Goal: Information Seeking & Learning: Learn about a topic

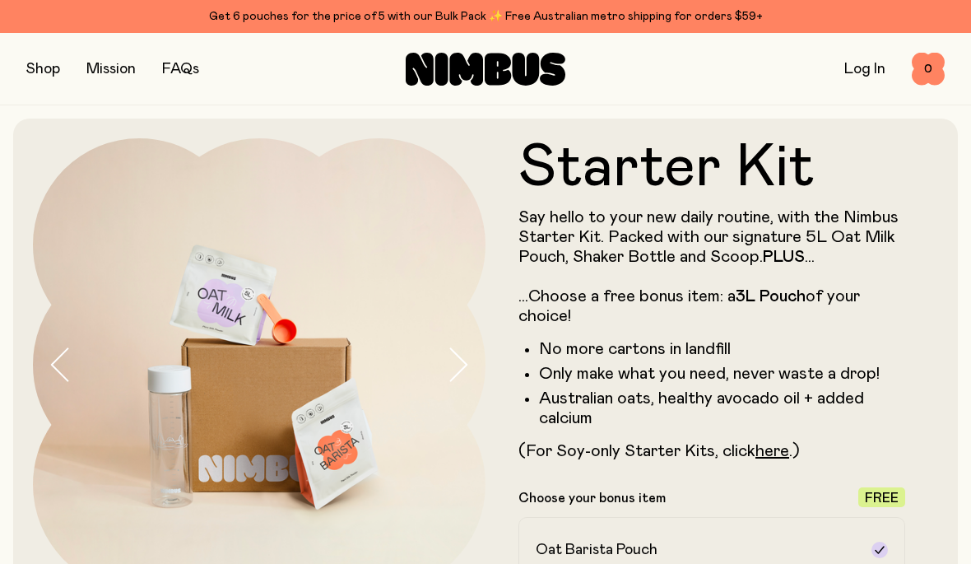
click at [180, 69] on link "FAQs" at bounding box center [180, 69] width 37 height 15
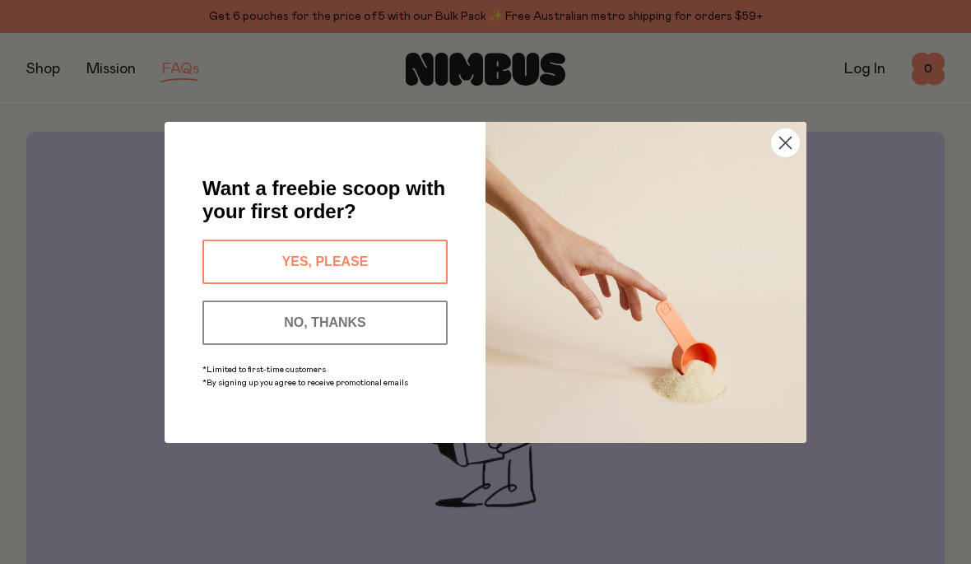
click at [244, 259] on button "YES, PLEASE" at bounding box center [324, 261] width 245 height 44
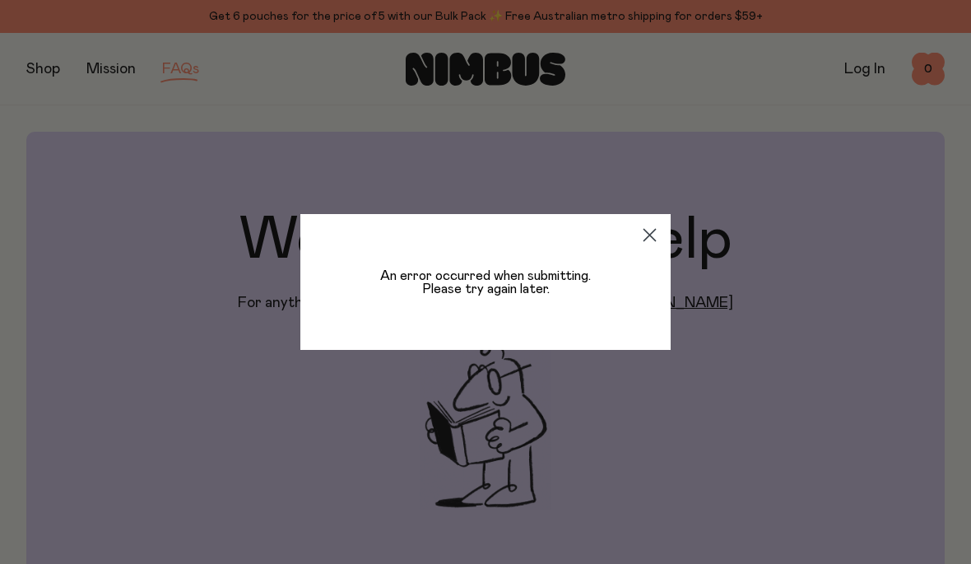
click at [646, 232] on icon "Close dialog" at bounding box center [650, 236] width 12 height 12
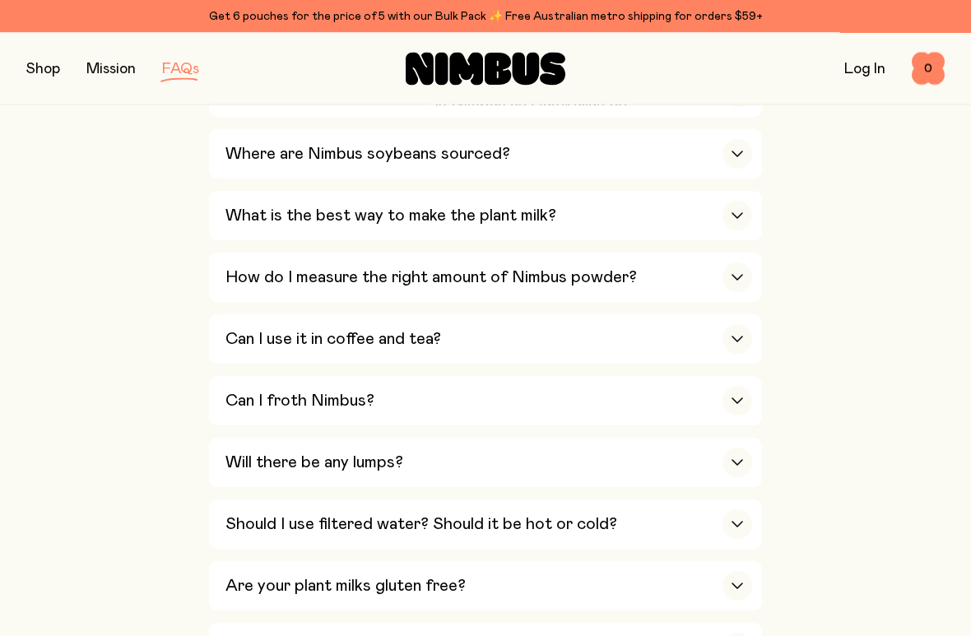
scroll to position [741, 0]
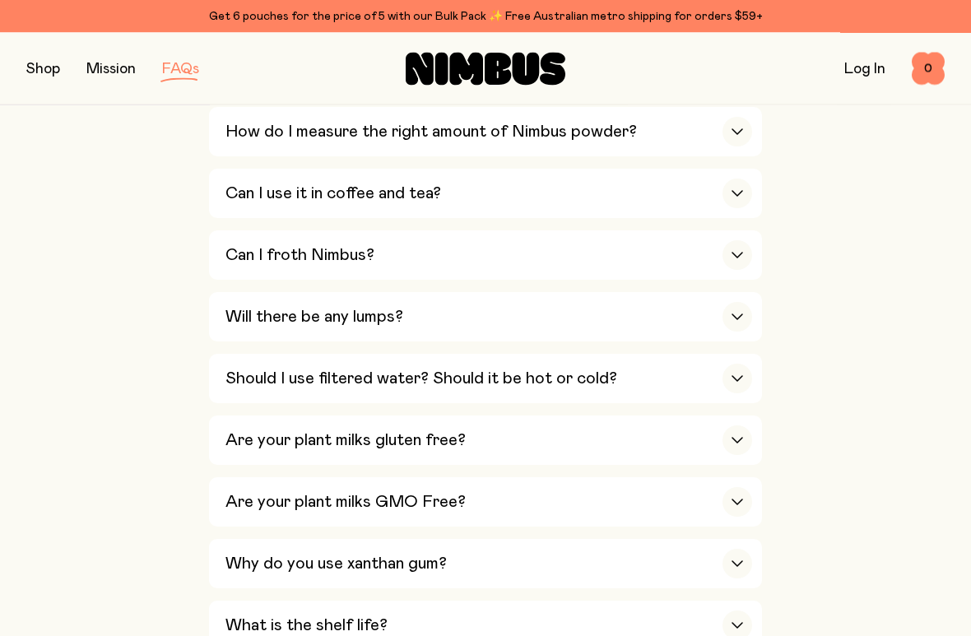
click at [256, 246] on h3 "Can I froth Nimbus?" at bounding box center [299, 256] width 149 height 20
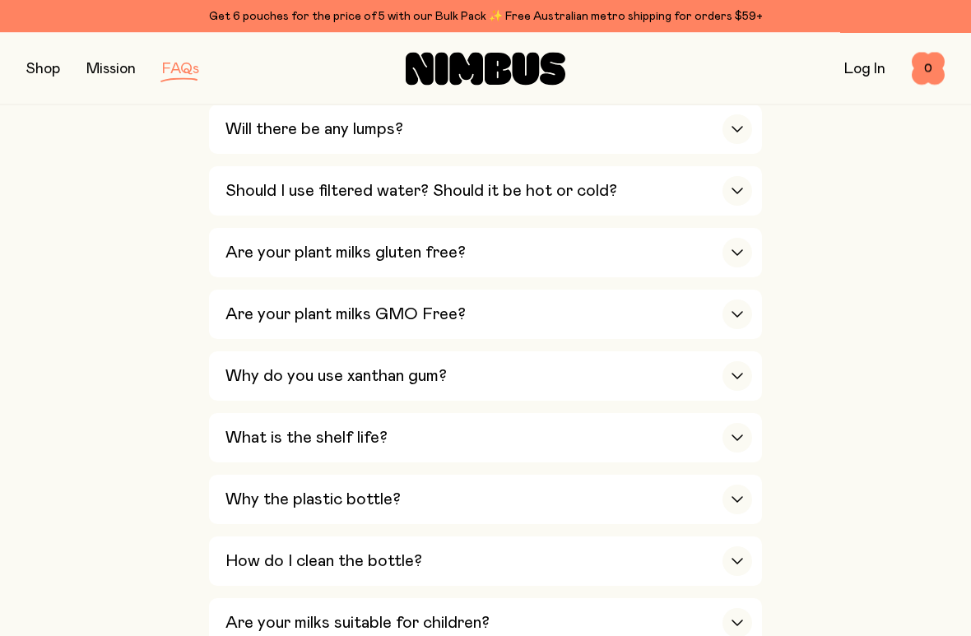
scroll to position [1527, 0]
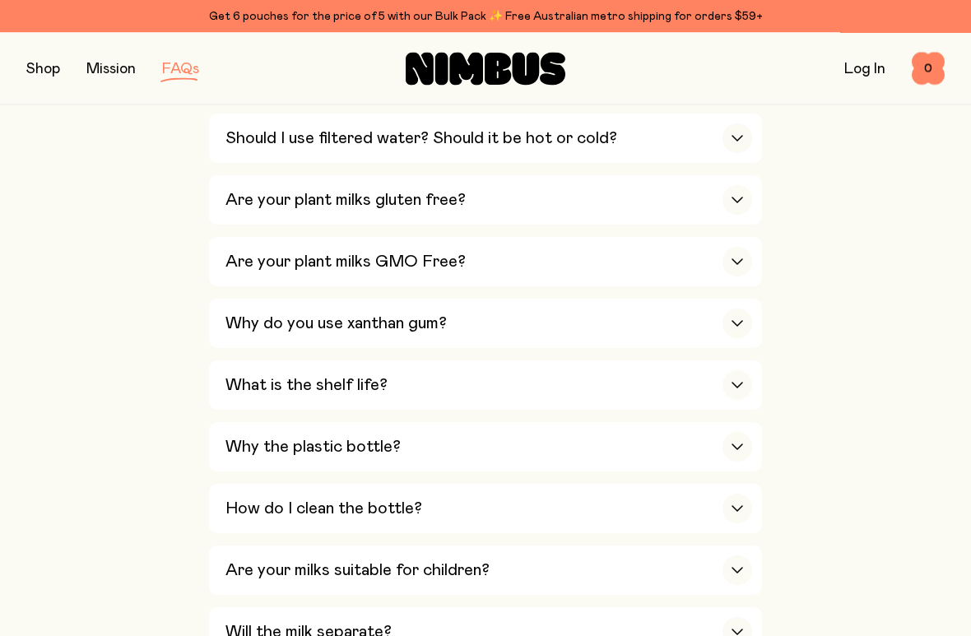
click at [250, 314] on h3 "Why do you use xanthan gum?" at bounding box center [335, 324] width 221 height 20
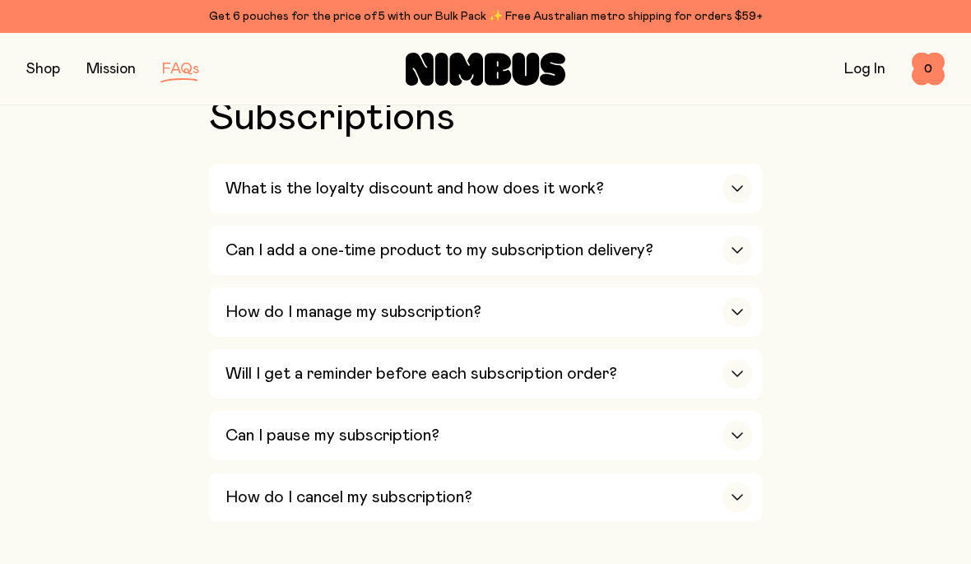
scroll to position [2275, 0]
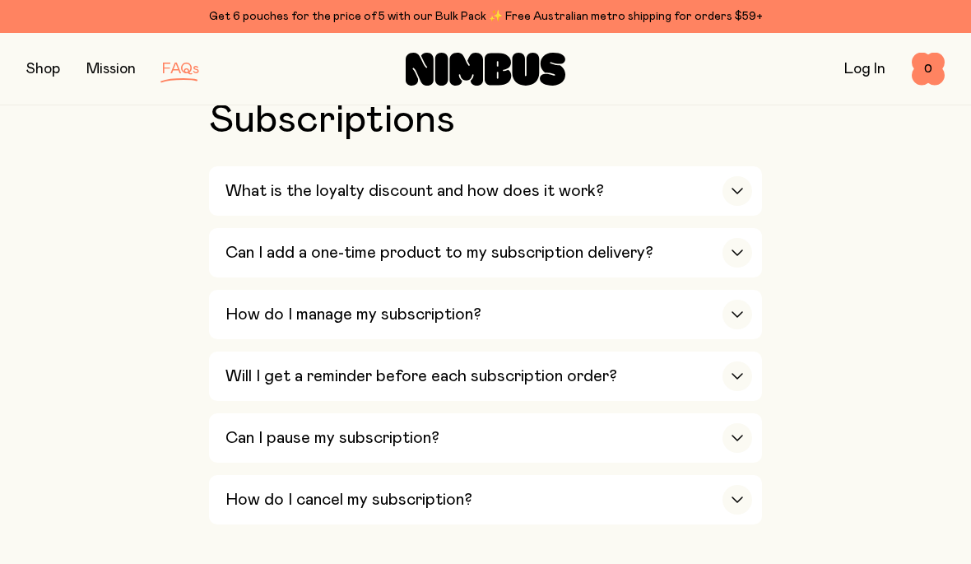
click at [39, 77] on button "button" at bounding box center [43, 69] width 34 height 23
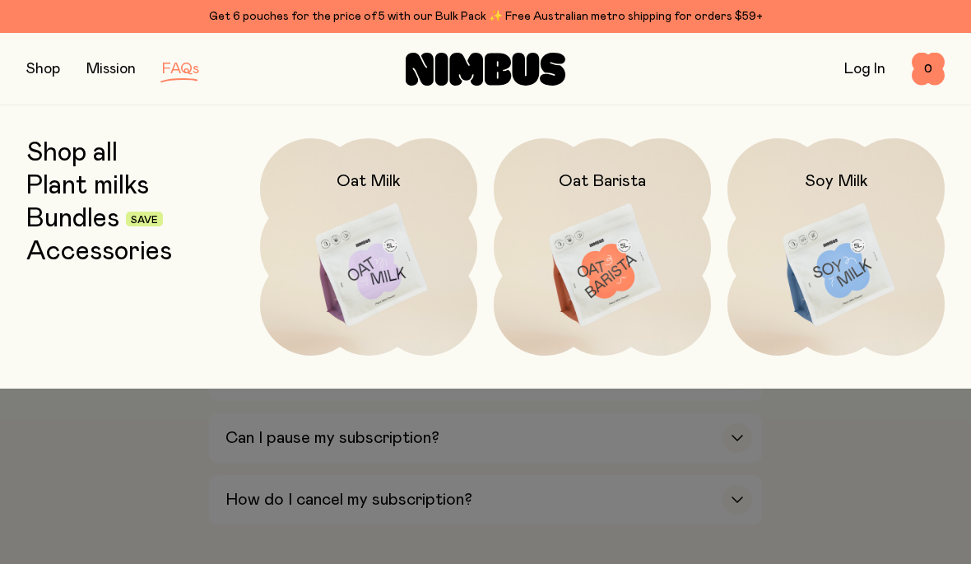
click at [389, 258] on img at bounding box center [368, 265] width 217 height 255
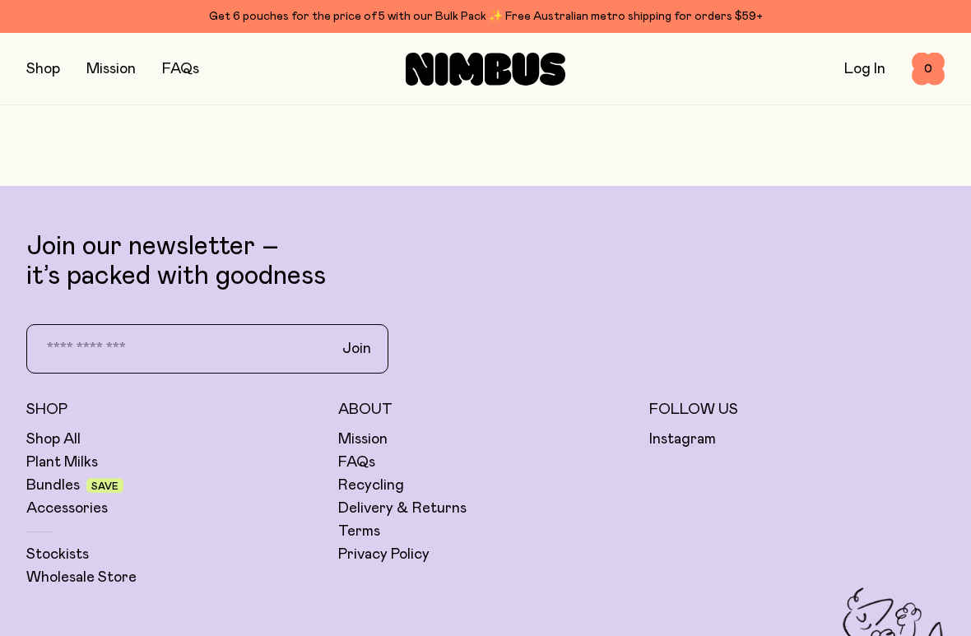
scroll to position [3776, 0]
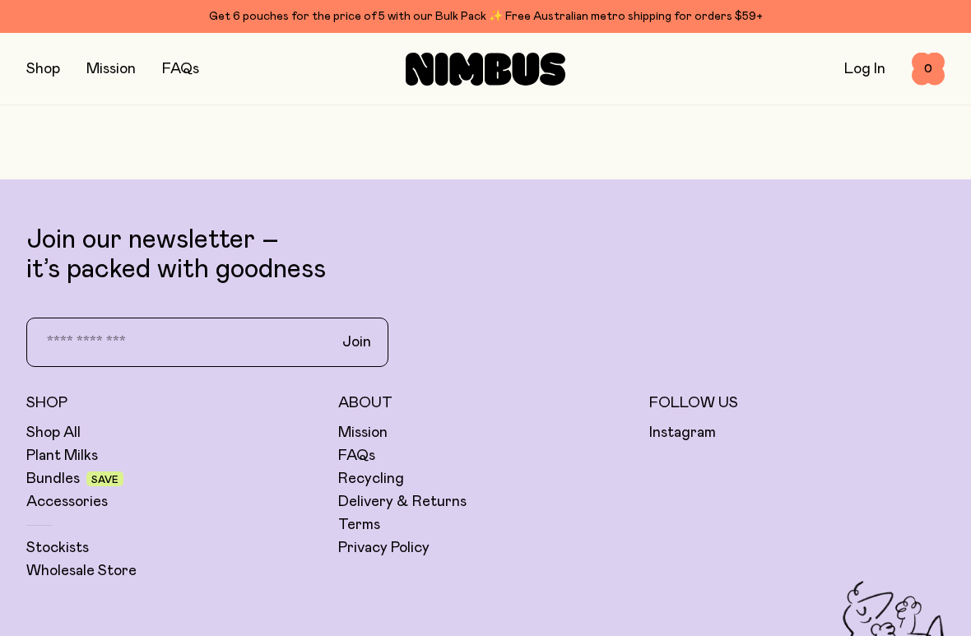
click at [39, 446] on link "Plant Milks" at bounding box center [62, 456] width 72 height 20
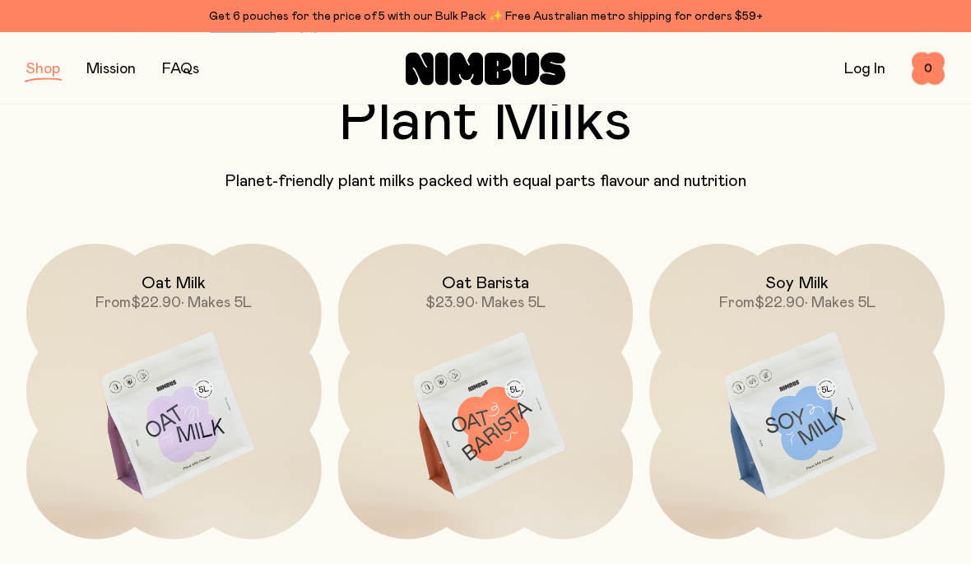
scroll to position [102, 0]
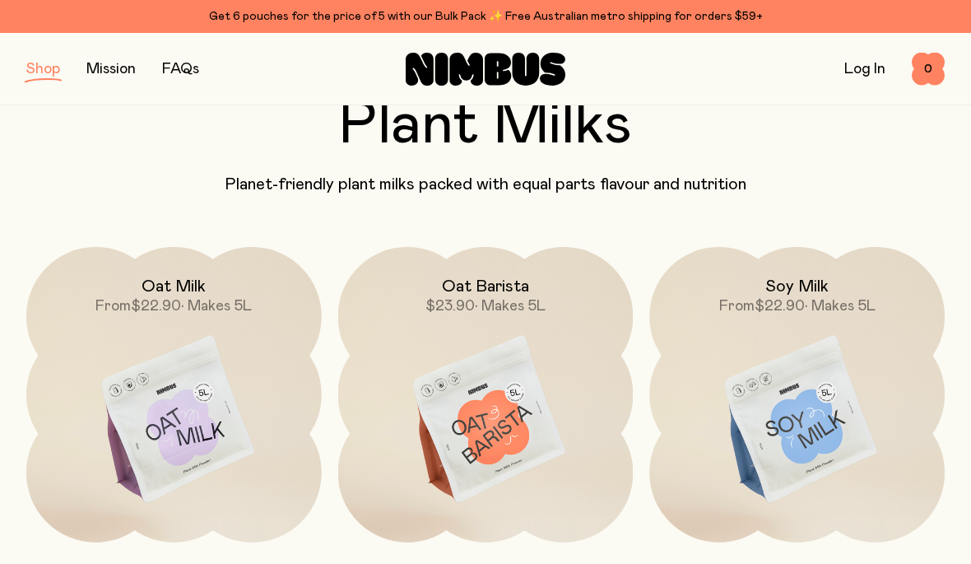
click at [180, 428] on img at bounding box center [173, 420] width 295 height 346
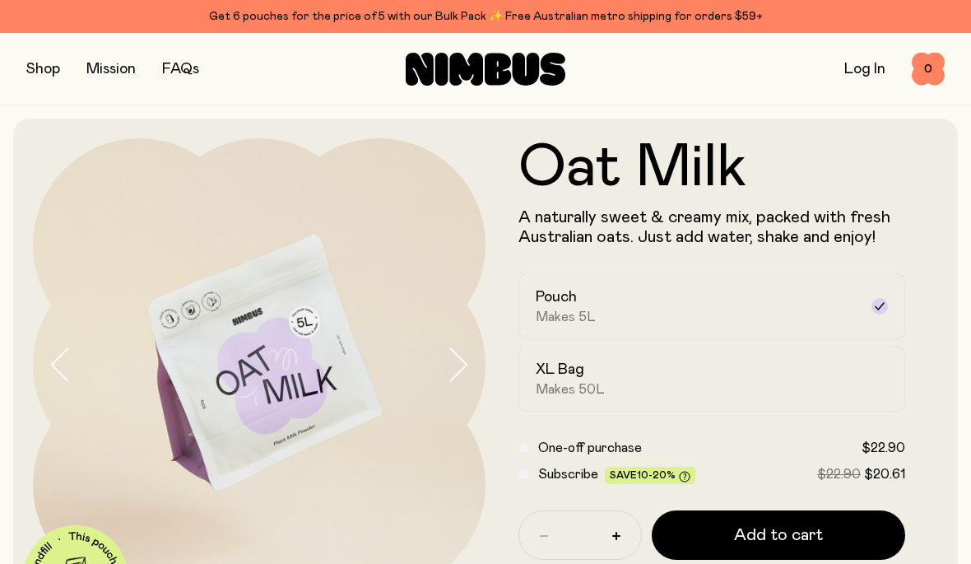
click at [257, 397] on img at bounding box center [259, 364] width 453 height 453
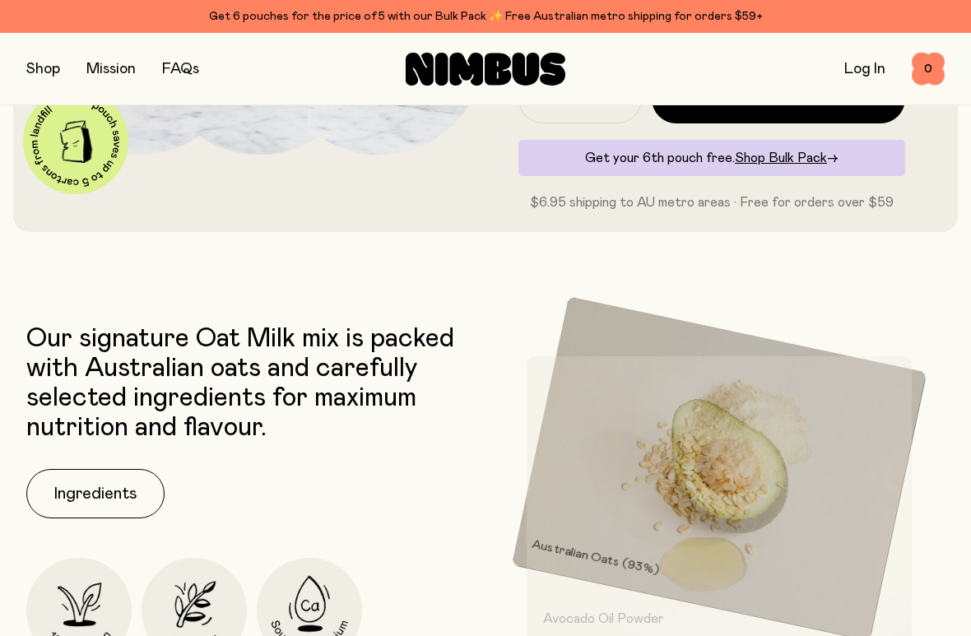
scroll to position [438, 0]
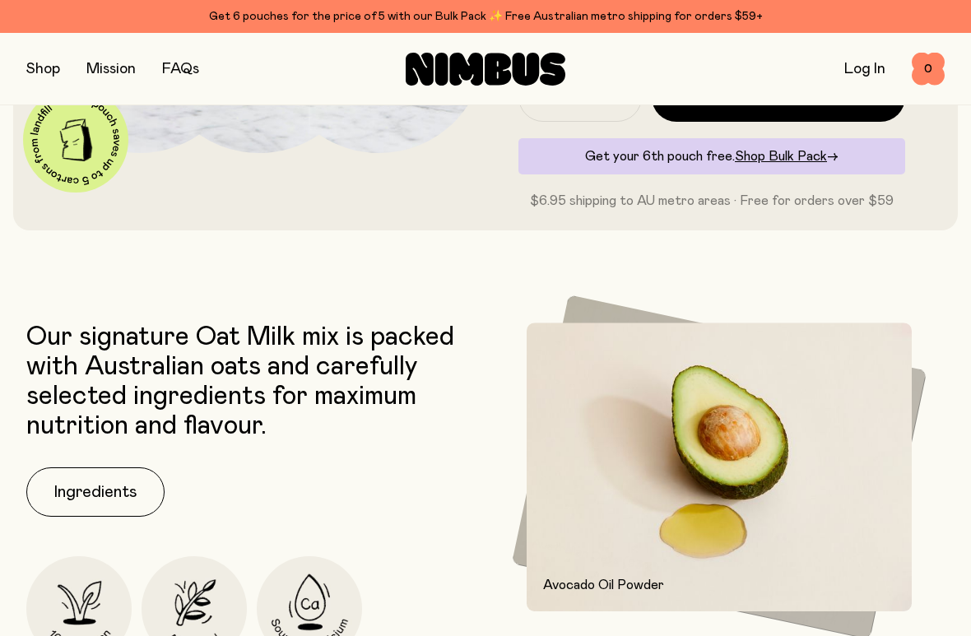
click at [87, 486] on button "Ingredients" at bounding box center [95, 491] width 138 height 49
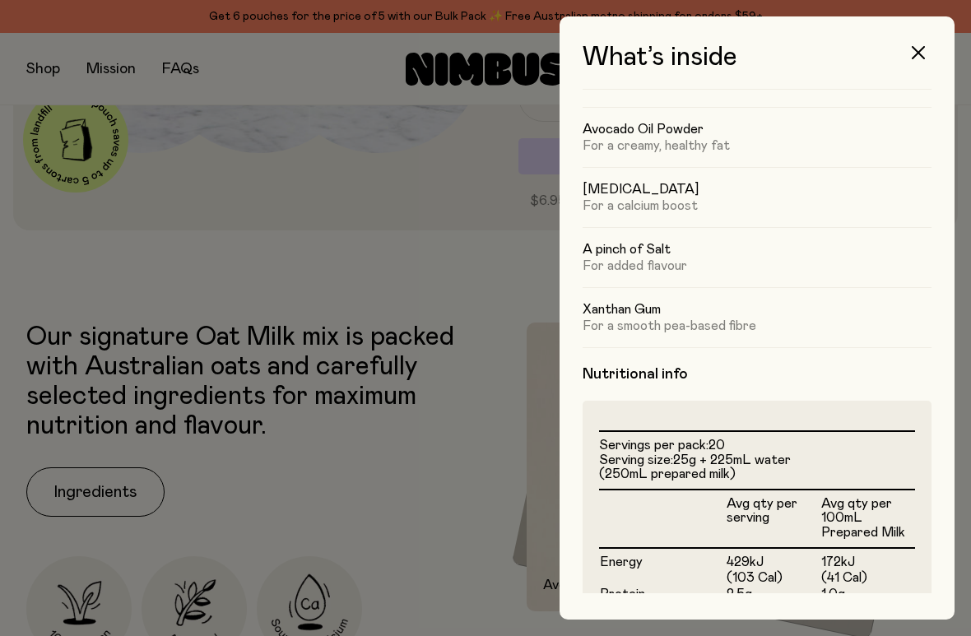
scroll to position [67, 0]
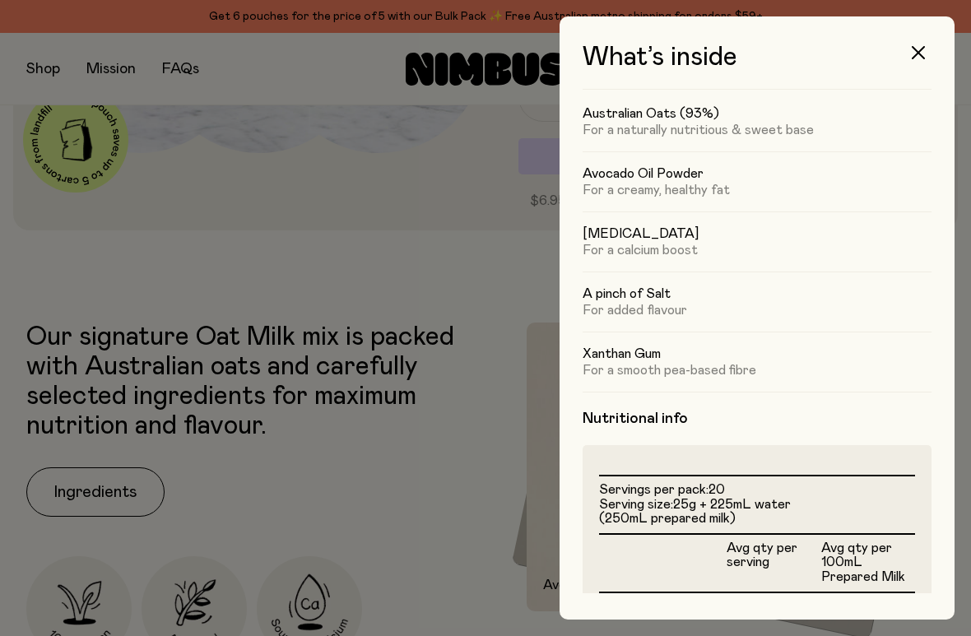
click at [914, 59] on button "button" at bounding box center [917, 52] width 39 height 39
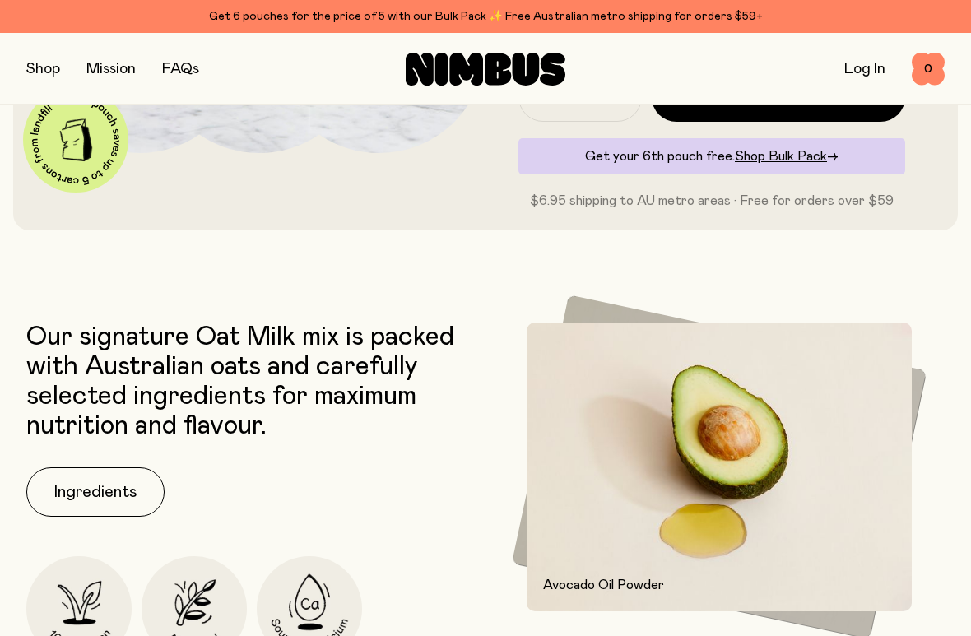
scroll to position [40, 0]
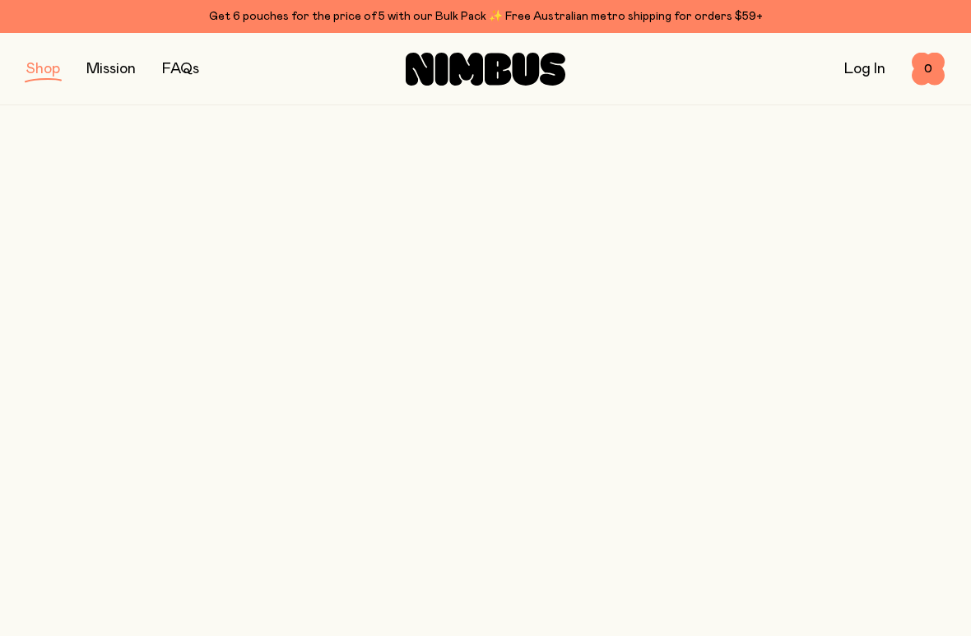
scroll to position [102, 0]
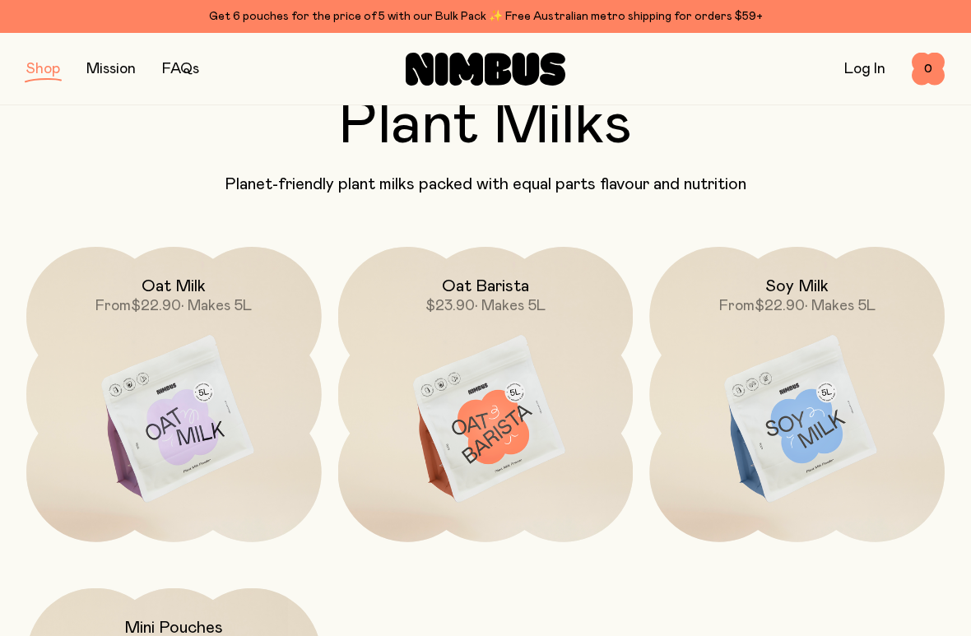
click at [501, 434] on img at bounding box center [485, 420] width 295 height 346
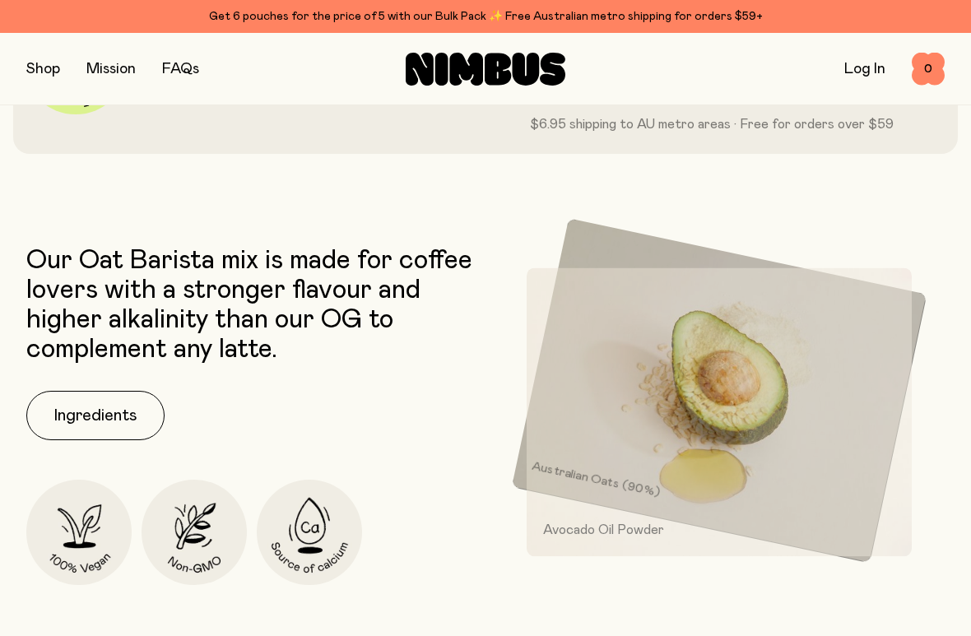
scroll to position [542, 0]
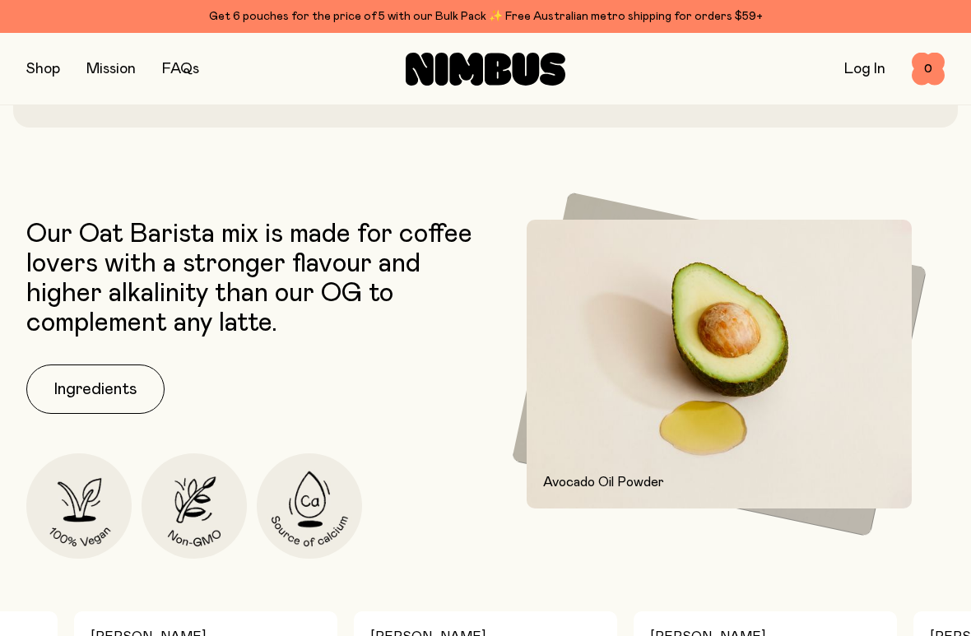
click at [82, 388] on button "Ingredients" at bounding box center [95, 388] width 138 height 49
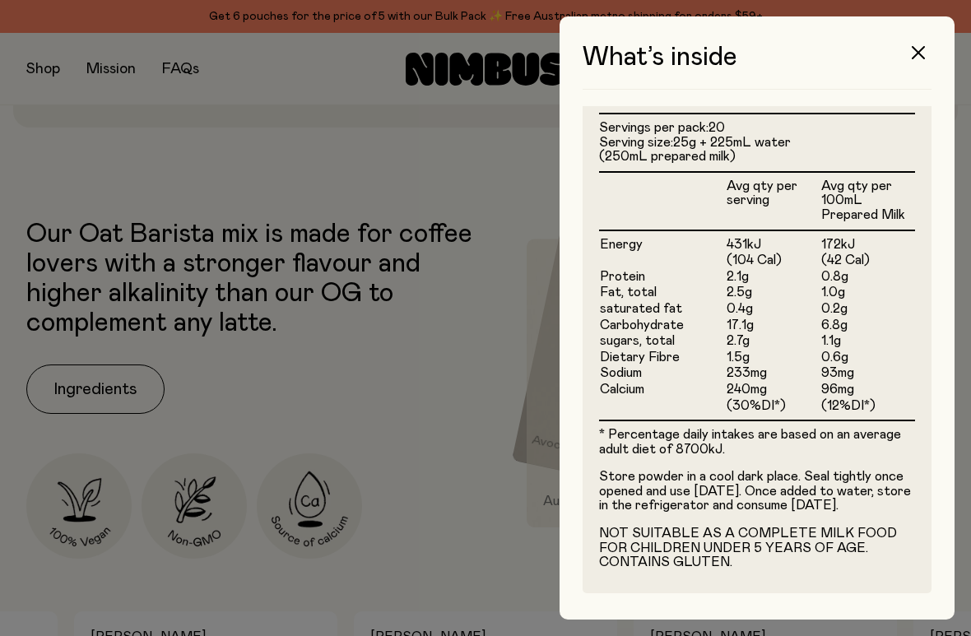
scroll to position [491, 0]
click at [917, 52] on icon "button" at bounding box center [918, 52] width 13 height 13
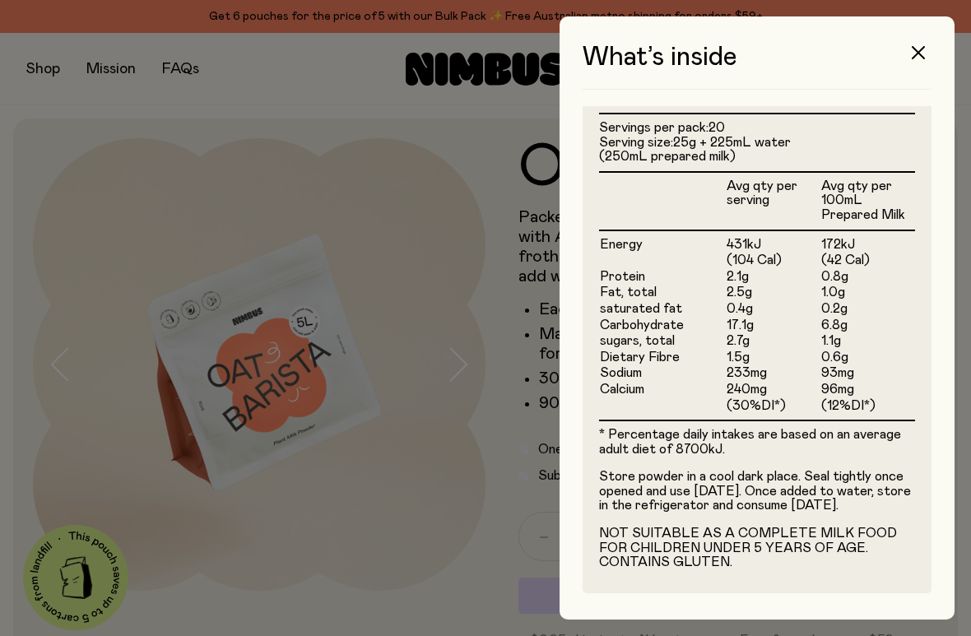
scroll to position [542, 0]
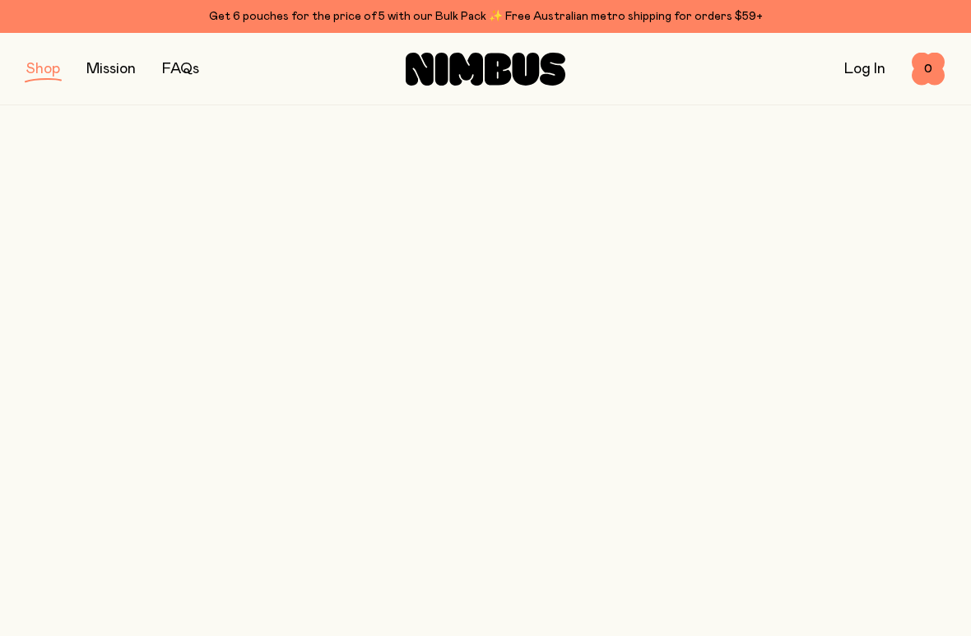
scroll to position [102, 0]
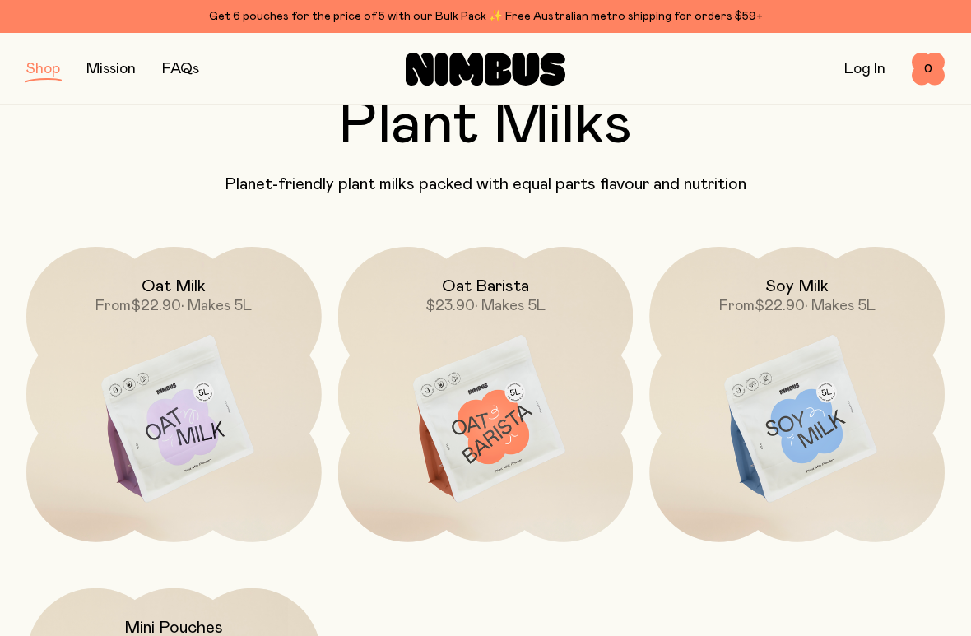
click at [811, 421] on img at bounding box center [796, 420] width 295 height 346
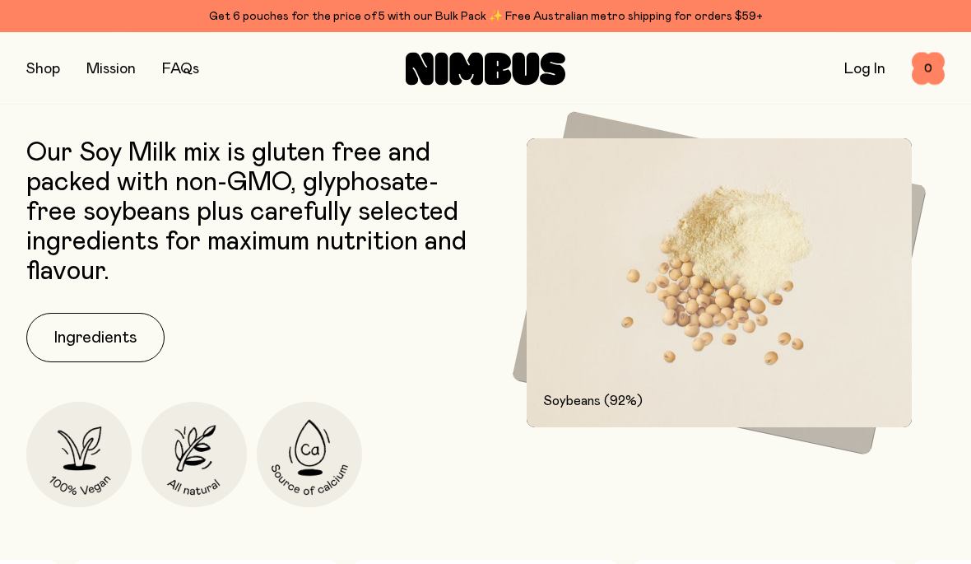
scroll to position [762, 0]
click at [77, 327] on button "Ingredients" at bounding box center [95, 338] width 138 height 49
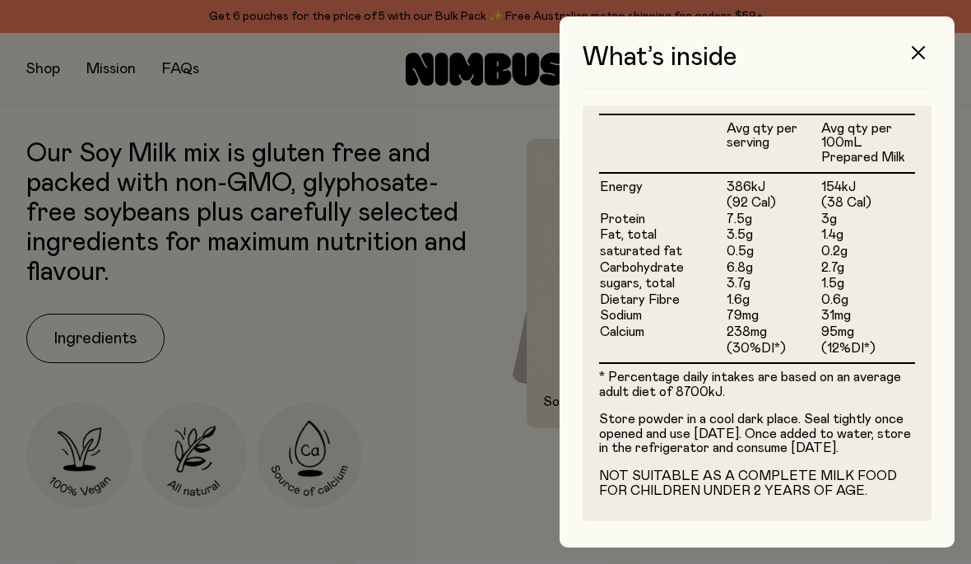
scroll to position [490, 0]
click at [917, 49] on icon "button" at bounding box center [918, 52] width 13 height 13
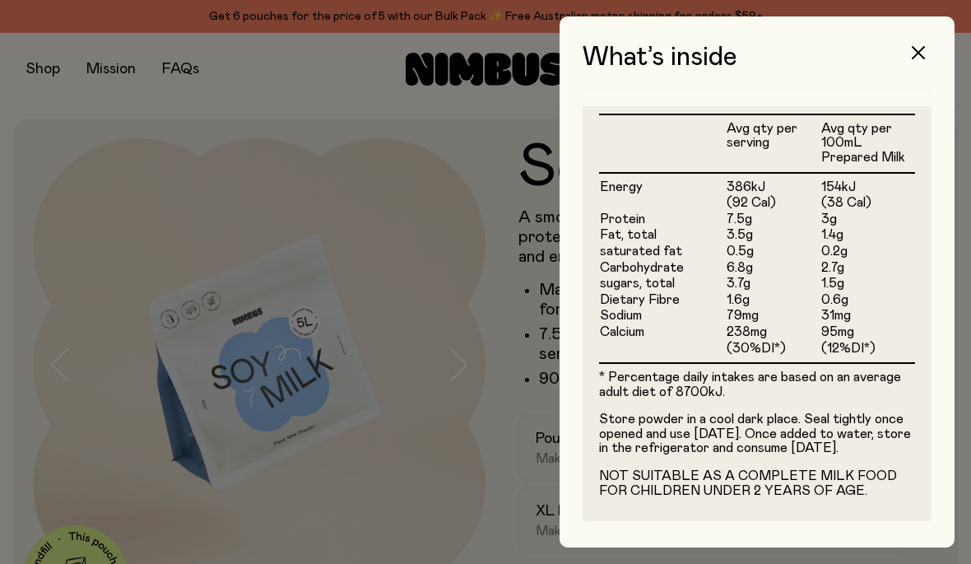
scroll to position [763, 0]
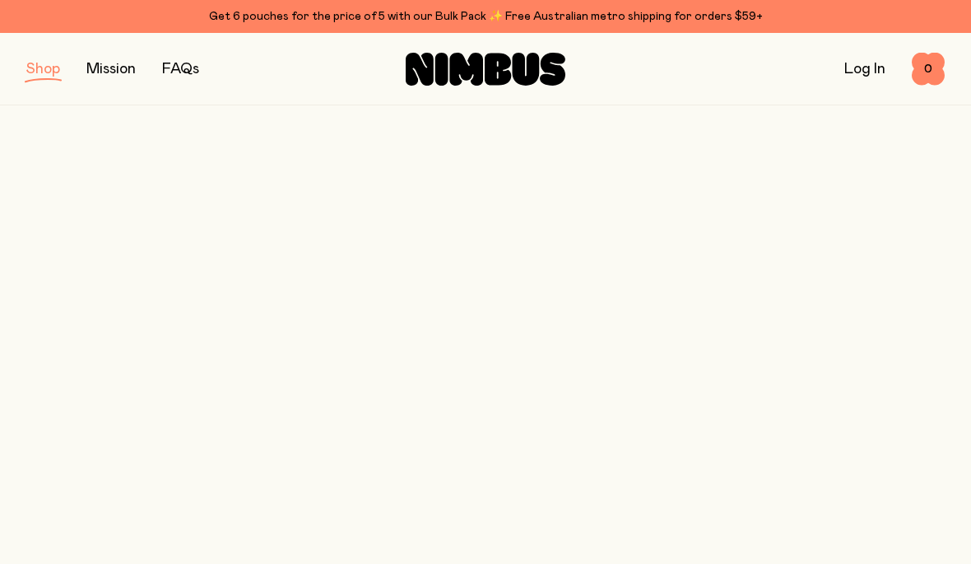
scroll to position [102, 0]
